Goal: Information Seeking & Learning: Learn about a topic

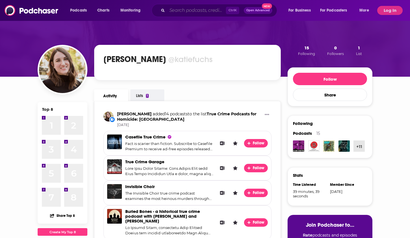
click at [182, 8] on input "Search podcasts, credits, & more..." at bounding box center [196, 10] width 59 height 9
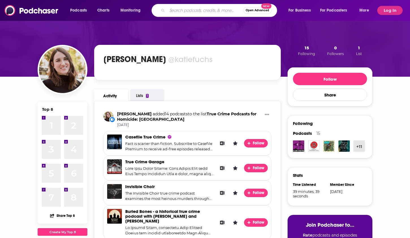
click at [182, 8] on input "Search podcasts, credits, & more..." at bounding box center [205, 10] width 76 height 9
click at [189, 8] on input "Search podcasts, credits, & more..." at bounding box center [205, 10] width 76 height 9
click at [186, 11] on input "Search podcasts, credits, & more..." at bounding box center [205, 10] width 76 height 9
drag, startPoint x: 187, startPoint y: 10, endPoint x: 202, endPoint y: 12, distance: 15.5
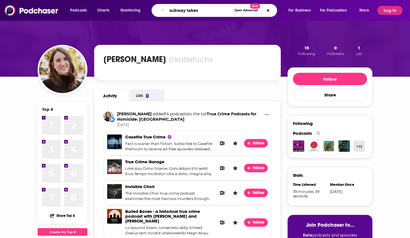
click at [187, 10] on input "subway takes" at bounding box center [199, 10] width 65 height 9
type input "subwaytakes"
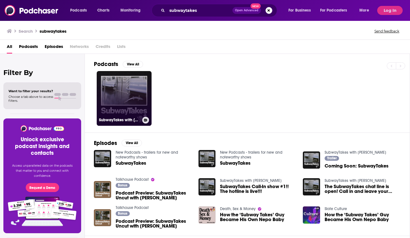
click at [125, 85] on link "SubwayTakes with [PERSON_NAME]" at bounding box center [124, 98] width 55 height 55
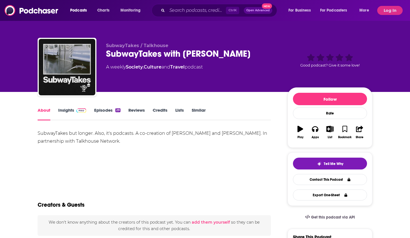
click at [76, 109] on span at bounding box center [80, 110] width 12 height 5
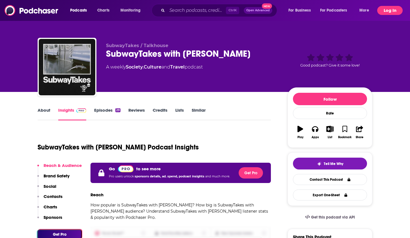
click at [390, 11] on button "Log In" at bounding box center [389, 10] width 25 height 9
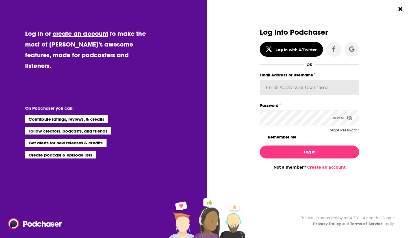
click at [291, 87] on input "Email Address or Username" at bounding box center [309, 87] width 99 height 15
type input "[EMAIL_ADDRESS][DOMAIN_NAME]"
click at [399, 10] on icon "Close Button" at bounding box center [400, 8] width 4 height 5
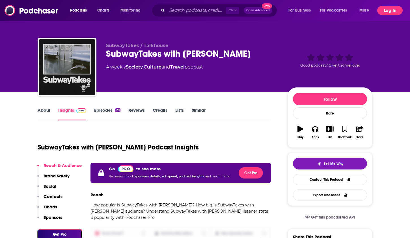
click at [391, 10] on button "Log In" at bounding box center [389, 10] width 25 height 9
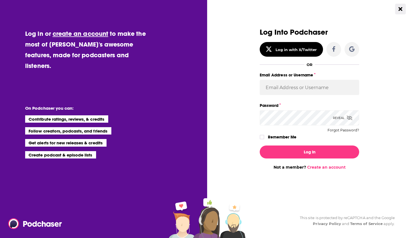
click at [400, 9] on icon "Close Button" at bounding box center [400, 9] width 4 height 4
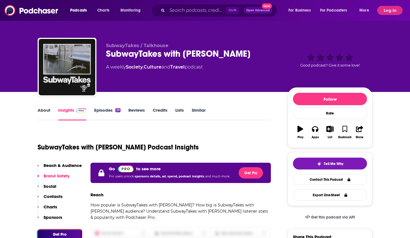
click at [394, 72] on div "SubwayTakes / Talkhouse SubwayTakes with [PERSON_NAME] A weekly Society , Cultu…" at bounding box center [205, 46] width 410 height 92
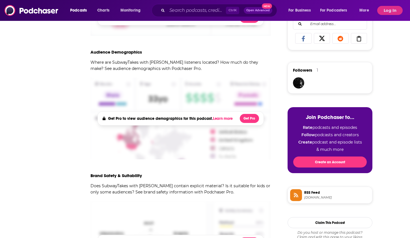
scroll to position [28, 0]
